Goal: Task Accomplishment & Management: Manage account settings

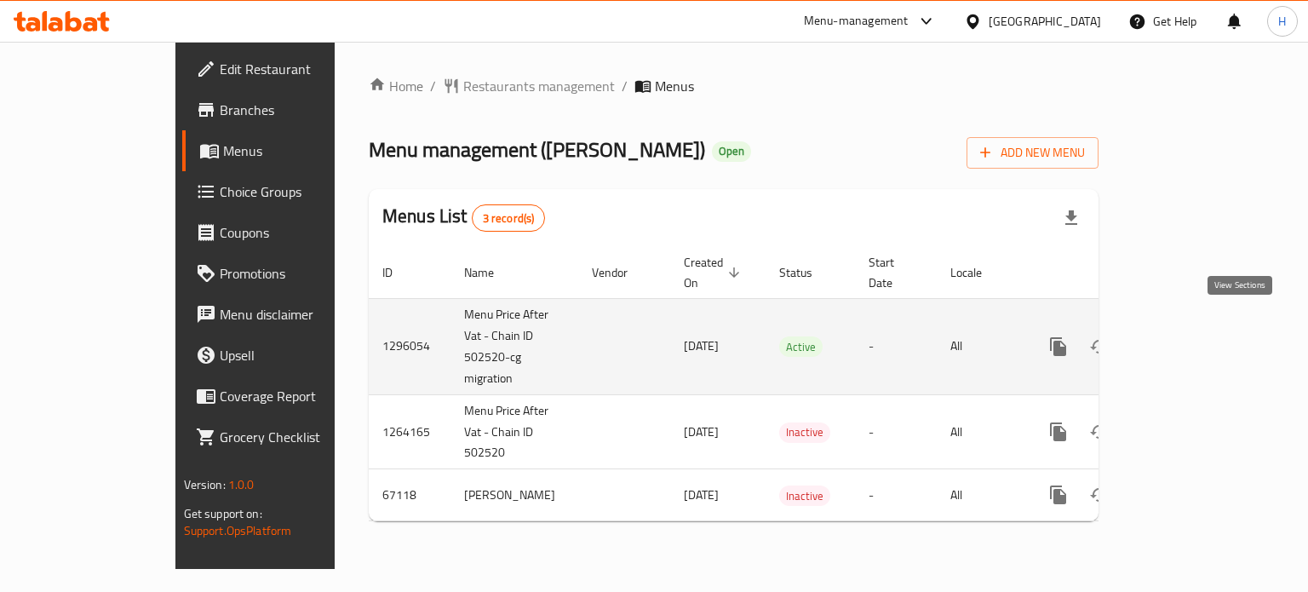
click at [1191, 336] on icon "enhanced table" at bounding box center [1181, 346] width 20 height 20
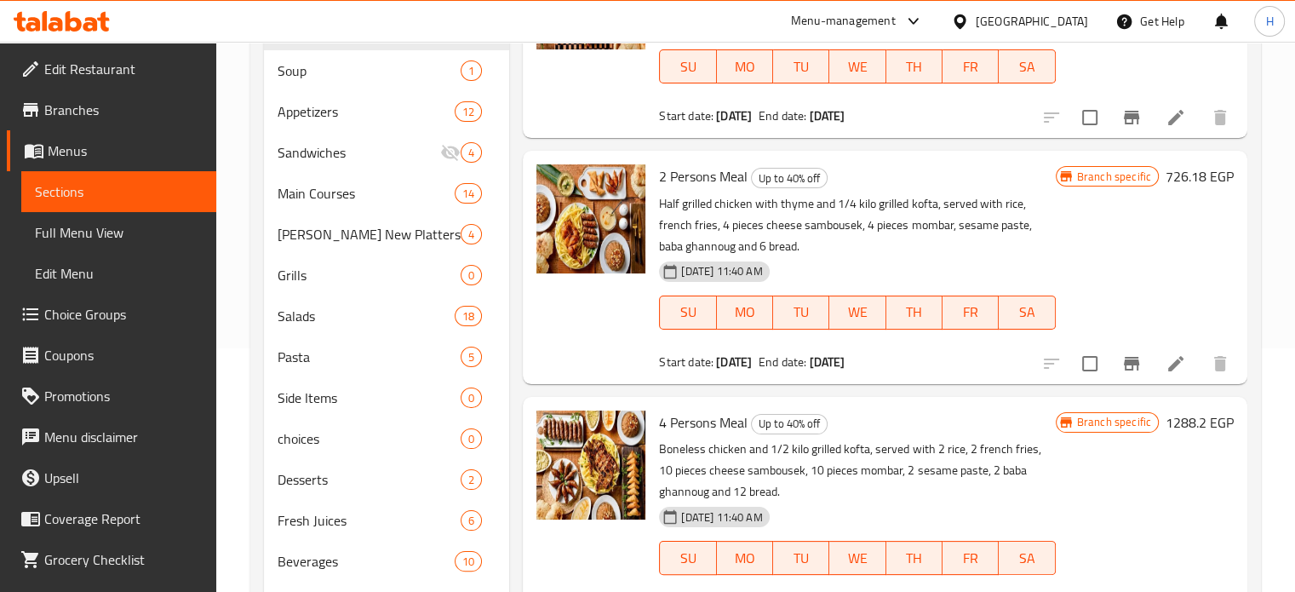
scroll to position [255, 0]
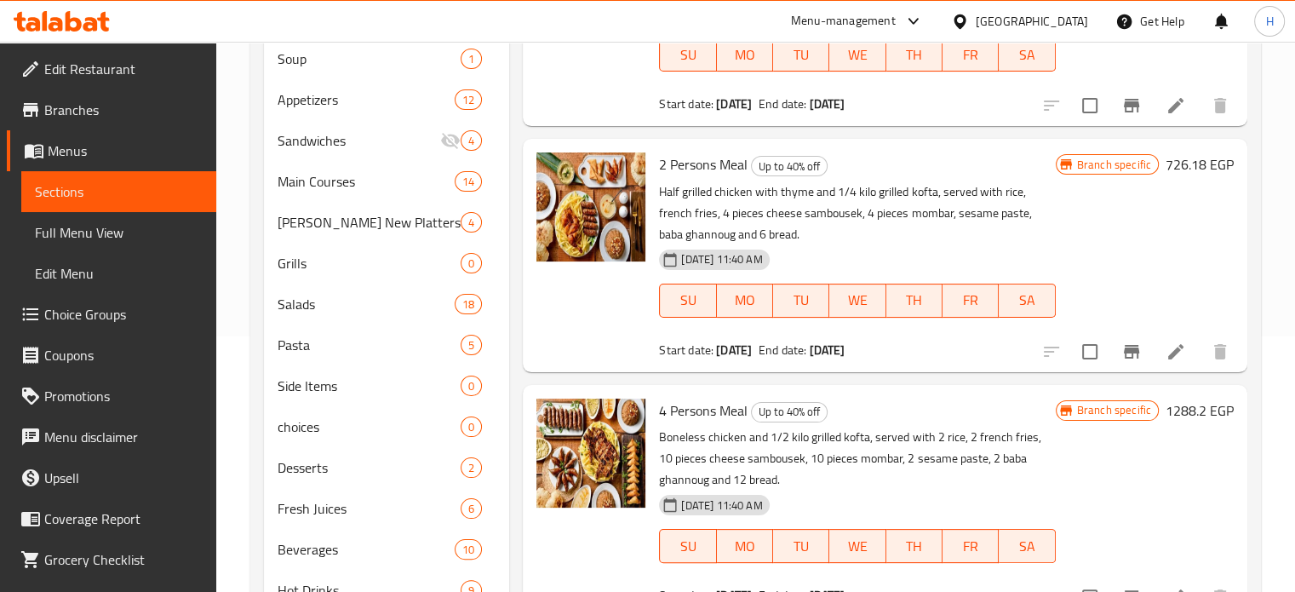
click at [720, 410] on span "4 Persons Meal" at bounding box center [703, 411] width 89 height 26
copy h6 "4 Persons Meal"
click at [82, 19] on icon at bounding box center [62, 21] width 96 height 20
